Goal: Task Accomplishment & Management: Complete application form

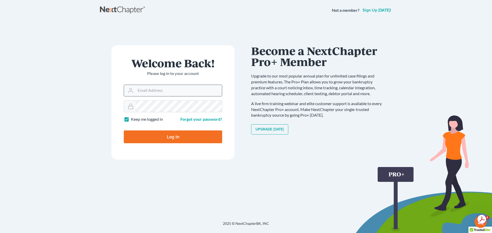
click at [176, 94] on input "Email Address" at bounding box center [179, 90] width 86 height 11
type input "pevangelista@scura.com"
click at [131, 121] on label "Keep me logged in" at bounding box center [147, 120] width 32 height 6
click at [133, 120] on input "Keep me logged in" at bounding box center [134, 118] width 3 height 3
checkbox input "false"
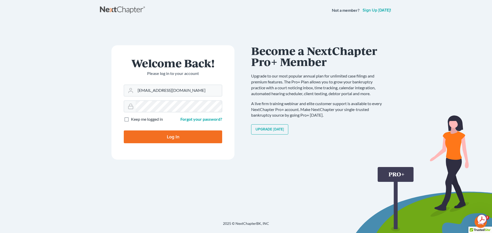
click at [147, 136] on input "Log In" at bounding box center [173, 137] width 98 height 13
type input "Thinking..."
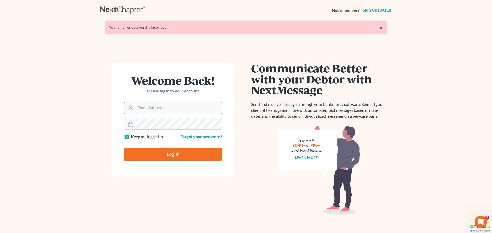
click at [171, 112] on input "Email Address" at bounding box center [179, 108] width 86 height 11
type input "[EMAIL_ADDRESS][DOMAIN_NAME]"
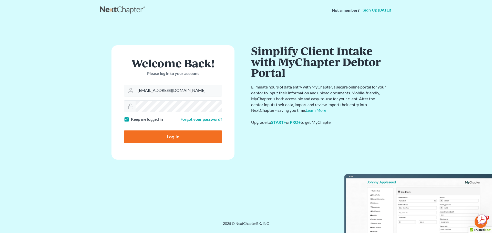
click at [131, 121] on label "Keep me logged in" at bounding box center [147, 120] width 32 height 6
click at [133, 120] on input "Keep me logged in" at bounding box center [134, 118] width 3 height 3
checkbox input "false"
click at [145, 141] on input "Log In" at bounding box center [173, 137] width 98 height 13
type input "Thinking..."
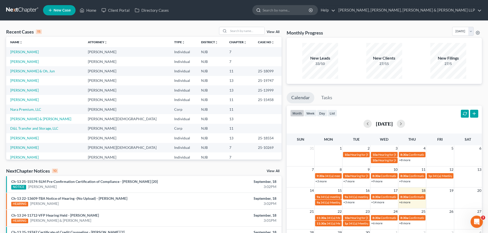
click at [310, 13] on input "search" at bounding box center [286, 9] width 47 height 9
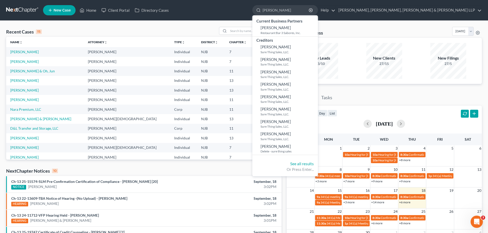
type input "gomez"
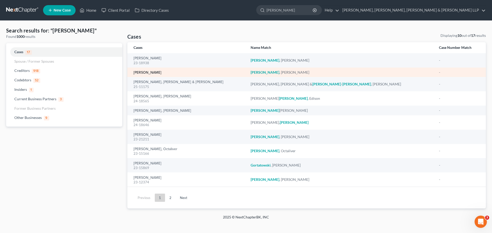
click at [145, 74] on link "Gomez, Jason" at bounding box center [148, 73] width 28 height 4
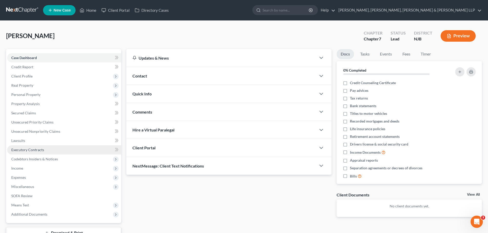
click at [31, 152] on span "Executory Contracts" at bounding box center [27, 150] width 33 height 4
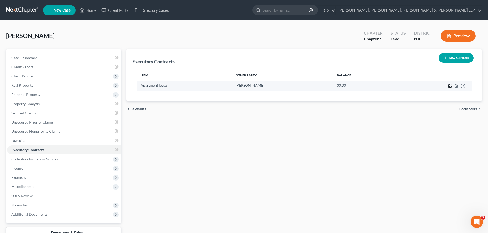
click at [451, 87] on icon "button" at bounding box center [450, 86] width 4 height 4
select select "33"
select select "0"
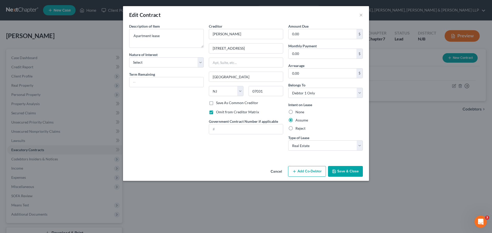
click at [355, 174] on button "Save & Close" at bounding box center [345, 171] width 35 height 11
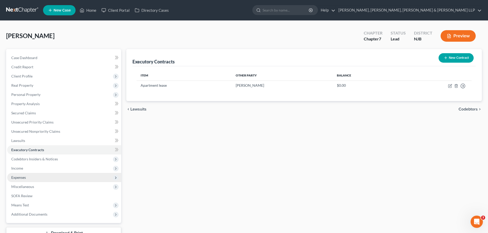
click at [36, 179] on span "Expenses" at bounding box center [64, 177] width 114 height 9
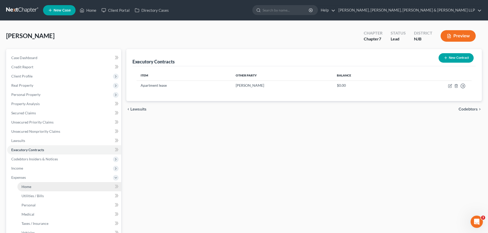
click at [45, 187] on link "Home" at bounding box center [69, 186] width 104 height 9
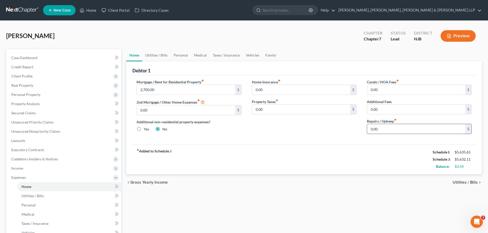
click at [383, 128] on input "0.00" at bounding box center [416, 129] width 98 height 10
type input "50.00"
click at [398, 109] on input "0.00" at bounding box center [416, 110] width 98 height 10
click at [463, 181] on span "Utilities / Bills" at bounding box center [465, 183] width 25 height 4
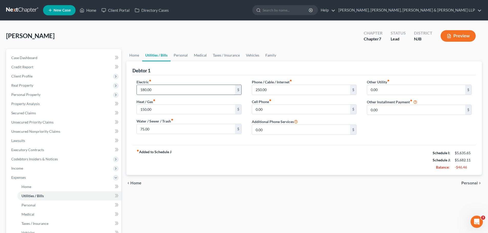
click at [157, 92] on input "180.00" at bounding box center [186, 90] width 98 height 10
type input "130.00"
click at [274, 110] on input "0.00" at bounding box center [301, 110] width 98 height 10
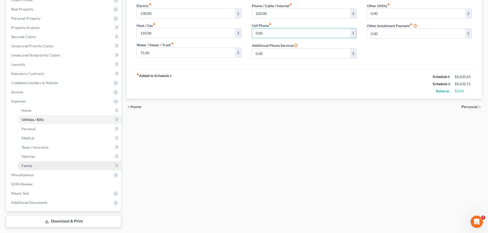
scroll to position [77, 0]
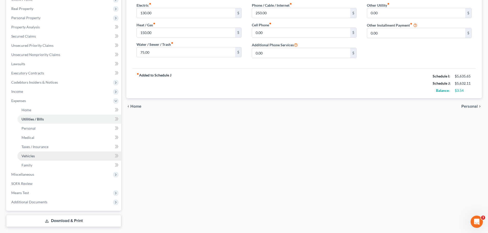
click at [39, 157] on link "Vehicles" at bounding box center [69, 156] width 104 height 9
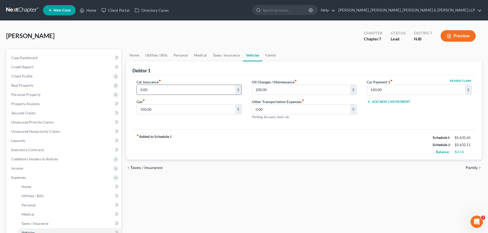
click at [186, 93] on input "0.00" at bounding box center [186, 90] width 98 height 10
type input "120.00"
click at [203, 111] on input "350.00" at bounding box center [186, 110] width 98 height 10
click at [285, 90] on input "200.00" at bounding box center [301, 90] width 98 height 10
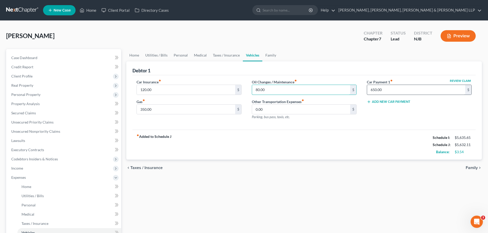
type input "80.00"
click at [391, 88] on input "650.00" at bounding box center [416, 90] width 98 height 10
click at [395, 179] on div "Home Utilities / Bills Personal Medical Taxes / Insurance Vehicles Family Debto…" at bounding box center [304, 176] width 361 height 255
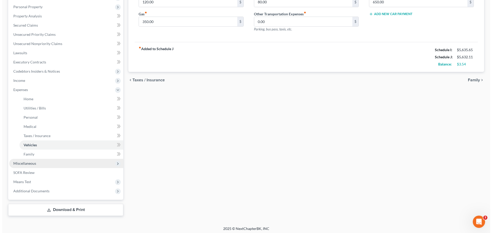
scroll to position [90, 0]
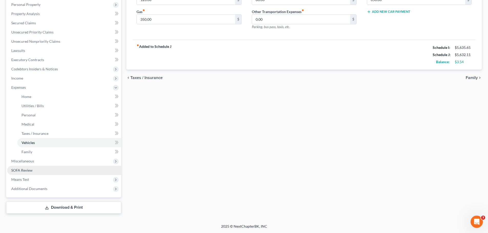
click at [35, 169] on link "SOFA Review" at bounding box center [64, 170] width 114 height 9
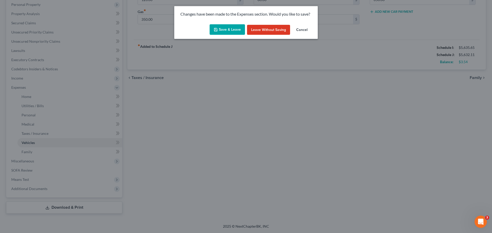
click at [235, 27] on button "Save & Leave" at bounding box center [227, 29] width 35 height 11
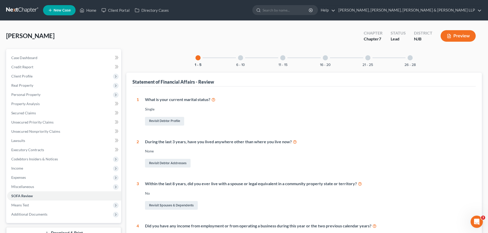
click at [367, 60] on div at bounding box center [367, 57] width 5 height 5
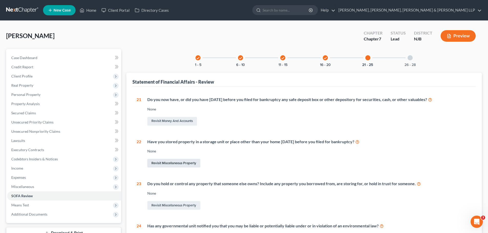
click at [172, 164] on link "Revisit Miscellaneous Property" at bounding box center [173, 163] width 53 height 9
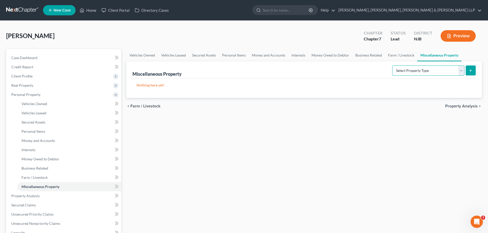
click at [460, 72] on select "Select Property Type Assigned for Creditor Benefit Within 1 Year Holding for An…" at bounding box center [428, 71] width 72 height 10
click at [345, 154] on div "Vehicles Owned Vehicles Leased Secured Assets Personal Items Money and Accounts…" at bounding box center [304, 190] width 361 height 283
click at [459, 72] on select "Select Property Type Assigned for Creditor Benefit Within 1 Year Holding for An…" at bounding box center [428, 71] width 72 height 10
select select "stored_within_1_year"
click at [392, 66] on select "Select Property Type Assigned for Creditor Benefit Within 1 Year Holding for An…" at bounding box center [428, 71] width 72 height 10
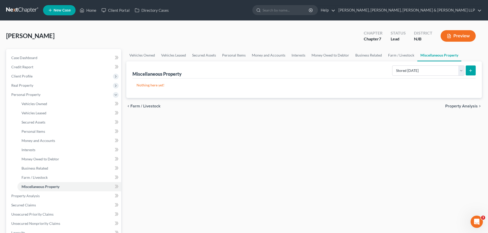
click at [471, 72] on line "submit" at bounding box center [471, 70] width 0 height 2
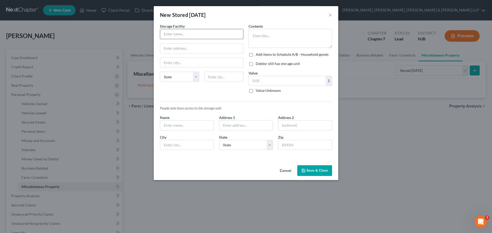
click at [200, 36] on input "text" at bounding box center [201, 34] width 83 height 10
type input "Columbia Storage"
click at [197, 64] on input "text" at bounding box center [201, 63] width 83 height 10
type input "Rochelle Park"
click at [197, 79] on select "State AL AK AR AZ CA CO CT DE DC FL GA GU HI ID IL IN IA KS KY LA ME MD MA MI M…" at bounding box center [179, 77] width 39 height 10
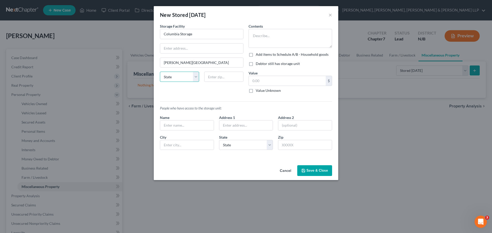
select select "33"
click at [160, 72] on select "State AL AK AR AZ CA CO CT DE DC FL GA GU HI ID IL IN IA KS KY LA ME MD MA MI M…" at bounding box center [179, 77] width 39 height 10
click at [222, 75] on input "text" at bounding box center [223, 77] width 39 height 10
click at [204, 92] on div "Storage Facility Columbia Storage Rochelle Park State AL AK AR AZ CA CO CT DE D…" at bounding box center [201, 61] width 89 height 74
click at [185, 50] on input "text" at bounding box center [201, 49] width 83 height 10
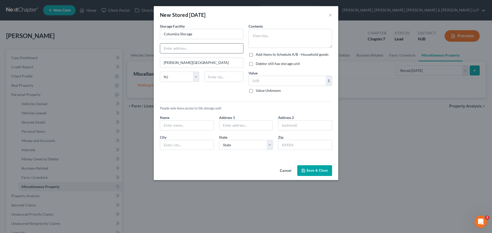
paste input "120B W Passaic St"
type input "120B W Passaic St"
drag, startPoint x: 223, startPoint y: 77, endPoint x: 232, endPoint y: 76, distance: 9.3
click at [223, 77] on input "text" at bounding box center [223, 77] width 39 height 10
paste input "07662"
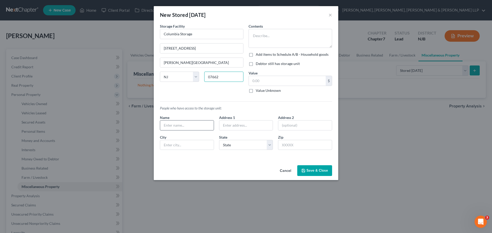
type input "07662"
click at [189, 127] on input "text" at bounding box center [187, 126] width 54 height 10
click at [288, 36] on textarea at bounding box center [291, 38] width 84 height 19
type textarea "tools and extra household items"
click at [321, 173] on button "Save & Close" at bounding box center [314, 171] width 35 height 11
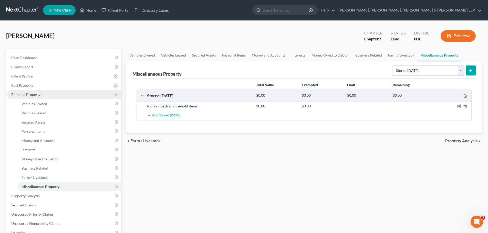
click at [33, 93] on span "Personal Property" at bounding box center [25, 95] width 29 height 4
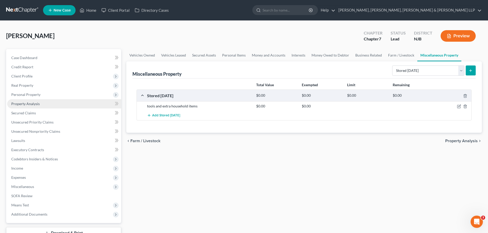
click at [38, 101] on link "Property Analysis" at bounding box center [64, 103] width 114 height 9
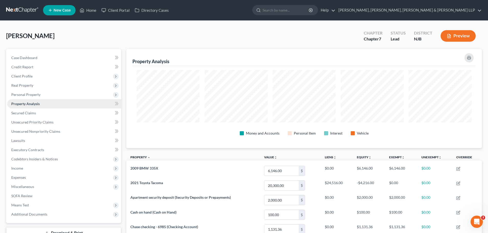
scroll to position [99, 356]
click at [450, 8] on link "Scura Wigfield, Heyer, Stevens & Cammarota LLP" at bounding box center [409, 10] width 146 height 9
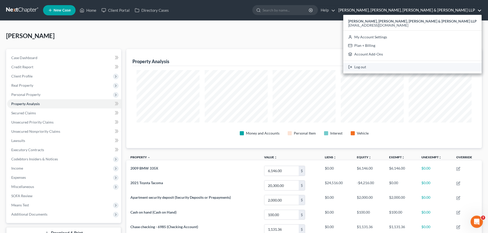
click at [417, 68] on link "Log out" at bounding box center [412, 67] width 138 height 9
